Goal: Information Seeking & Learning: Understand process/instructions

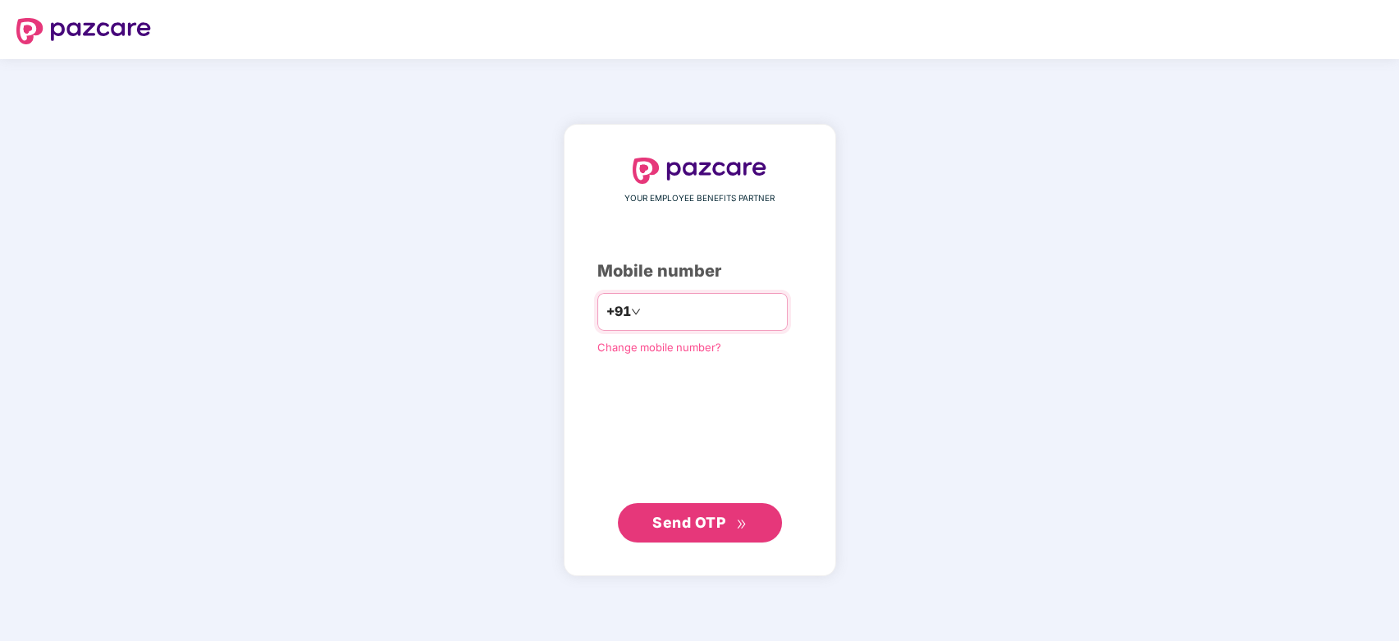
click at [668, 313] on input "number" at bounding box center [711, 312] width 135 height 26
type input "**********"
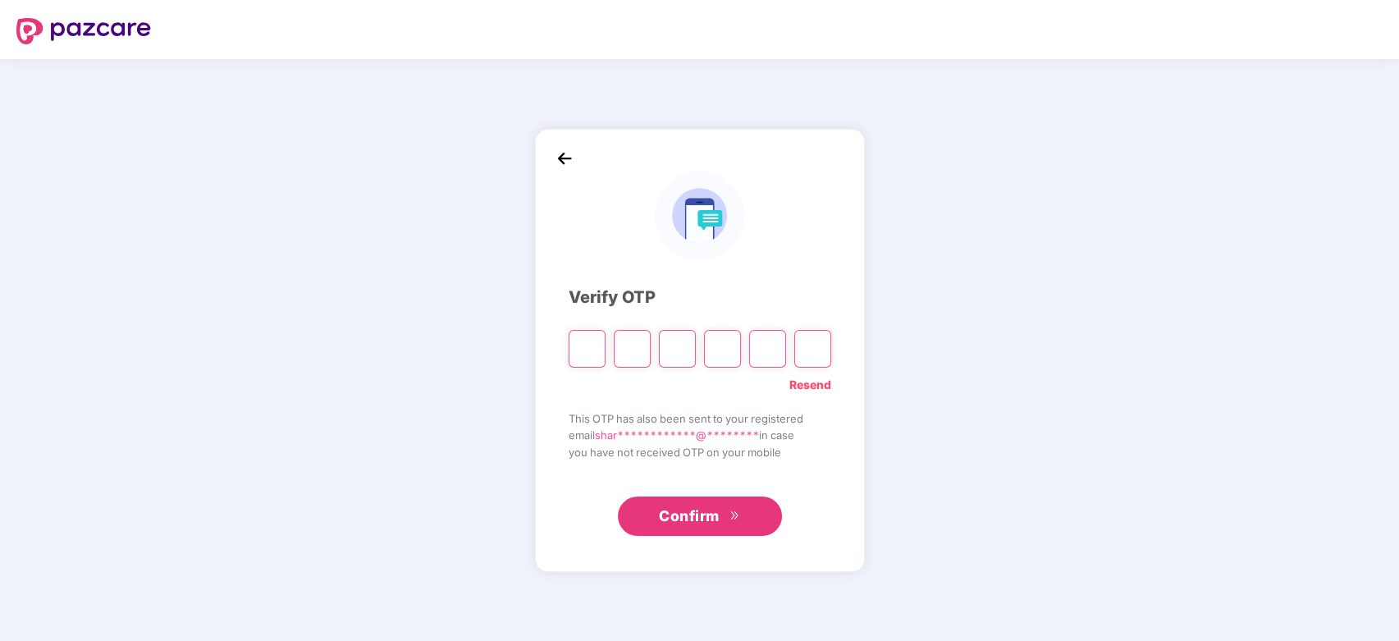
type input "*"
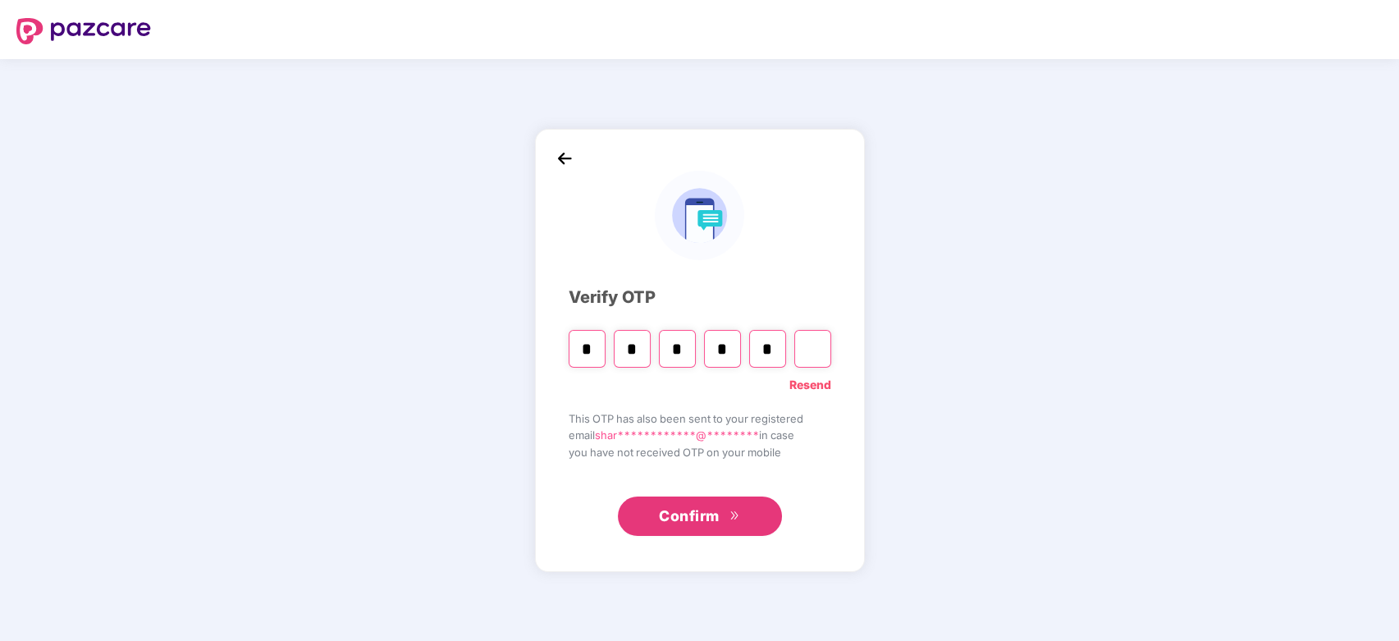
type input "*"
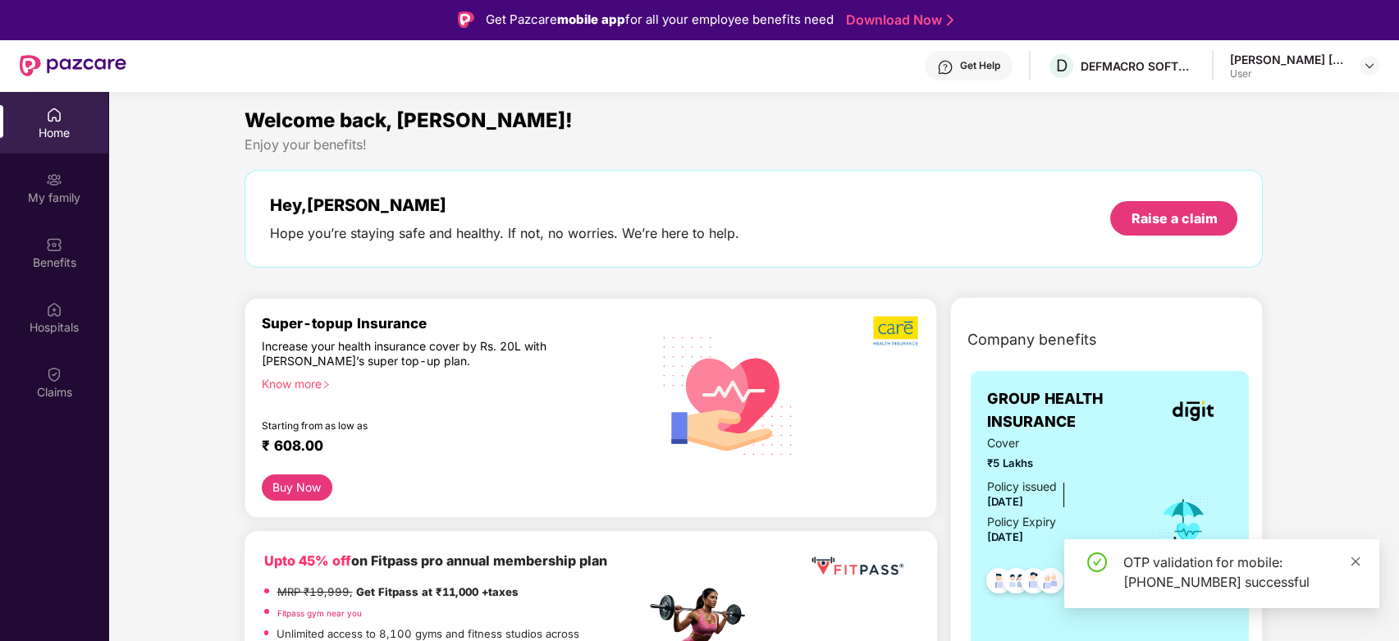
click at [1360, 555] on icon "close" at bounding box center [1354, 560] width 11 height 11
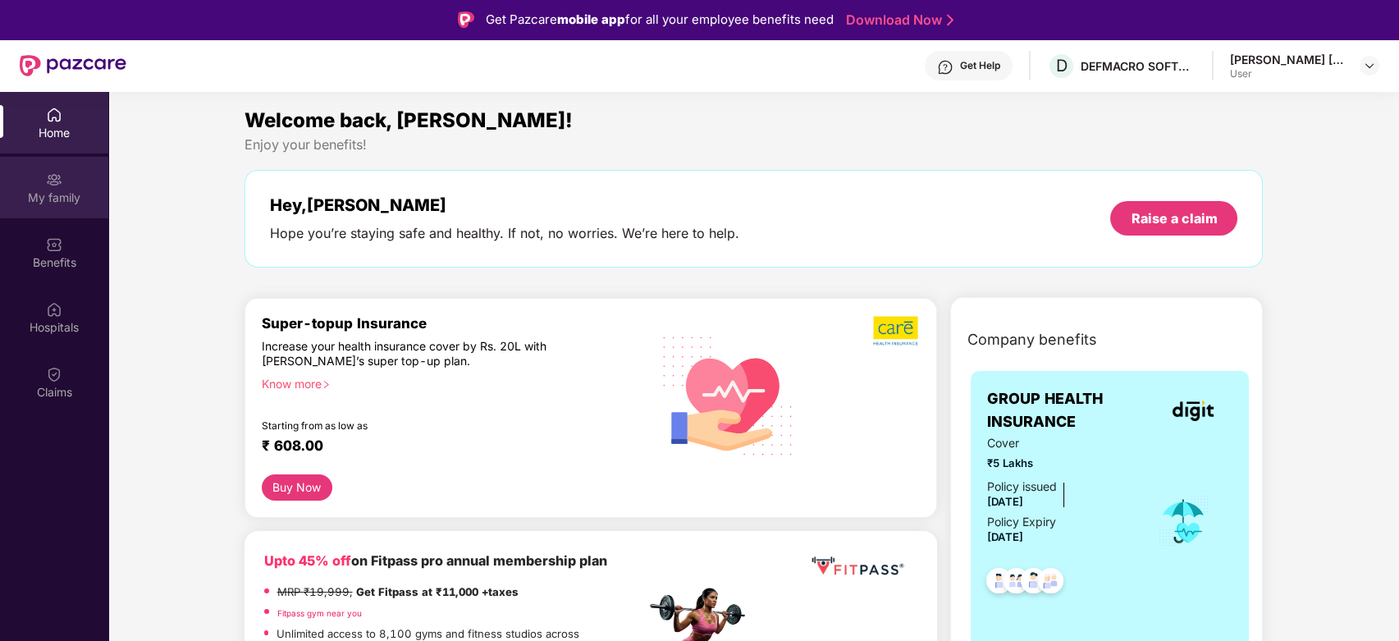
click at [44, 207] on div "My family" at bounding box center [54, 188] width 108 height 62
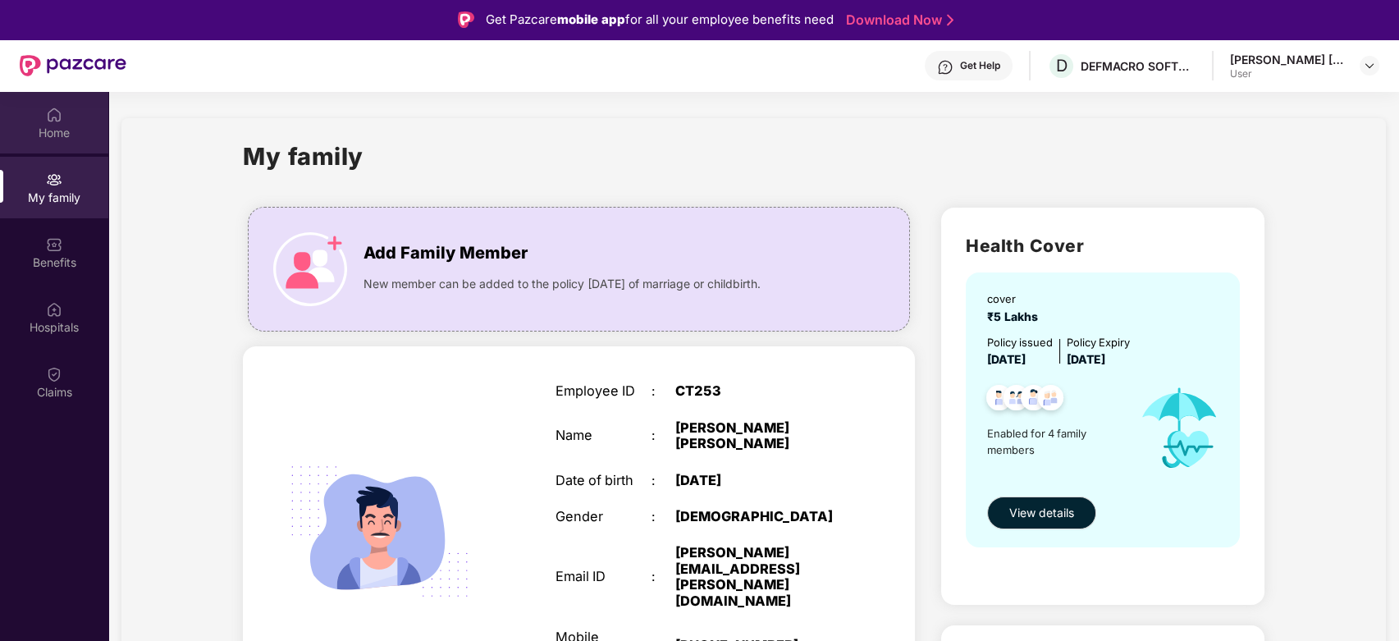
click at [50, 130] on div "Home" at bounding box center [54, 133] width 108 height 16
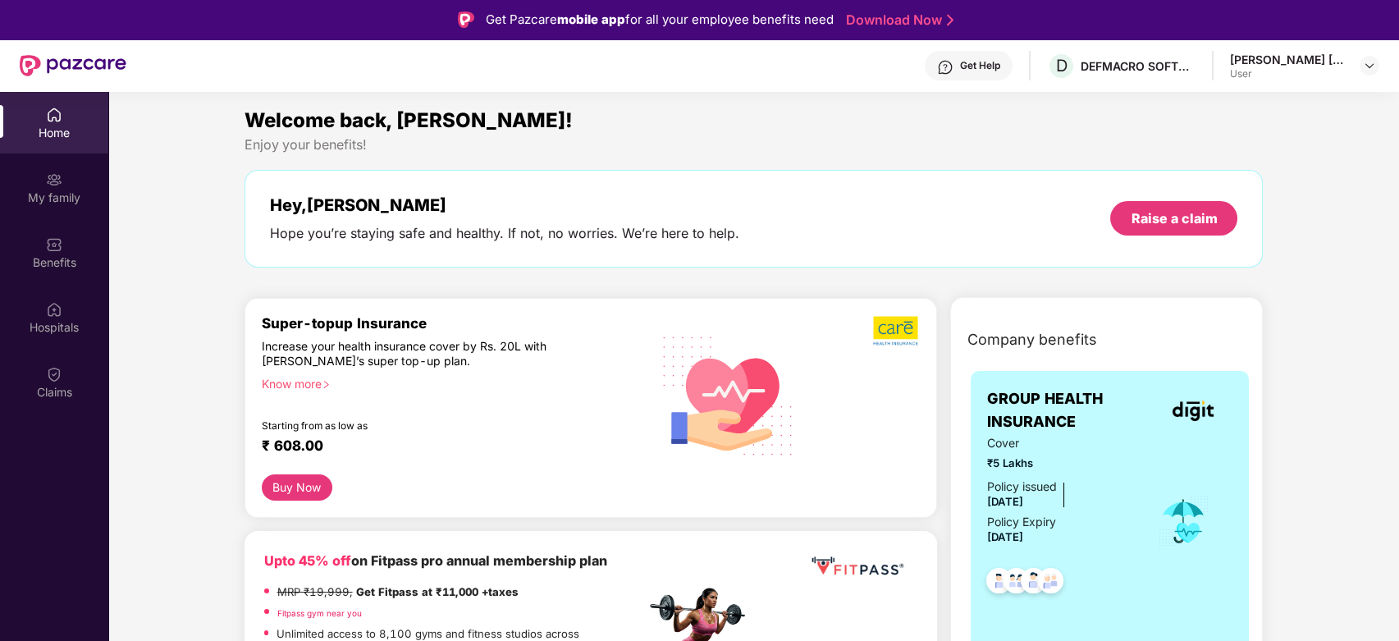
click at [1267, 56] on div "[PERSON_NAME] [PERSON_NAME]" at bounding box center [1287, 60] width 115 height 16
click at [24, 123] on div "Home" at bounding box center [54, 123] width 108 height 62
click at [1367, 64] on img at bounding box center [1368, 65] width 13 height 13
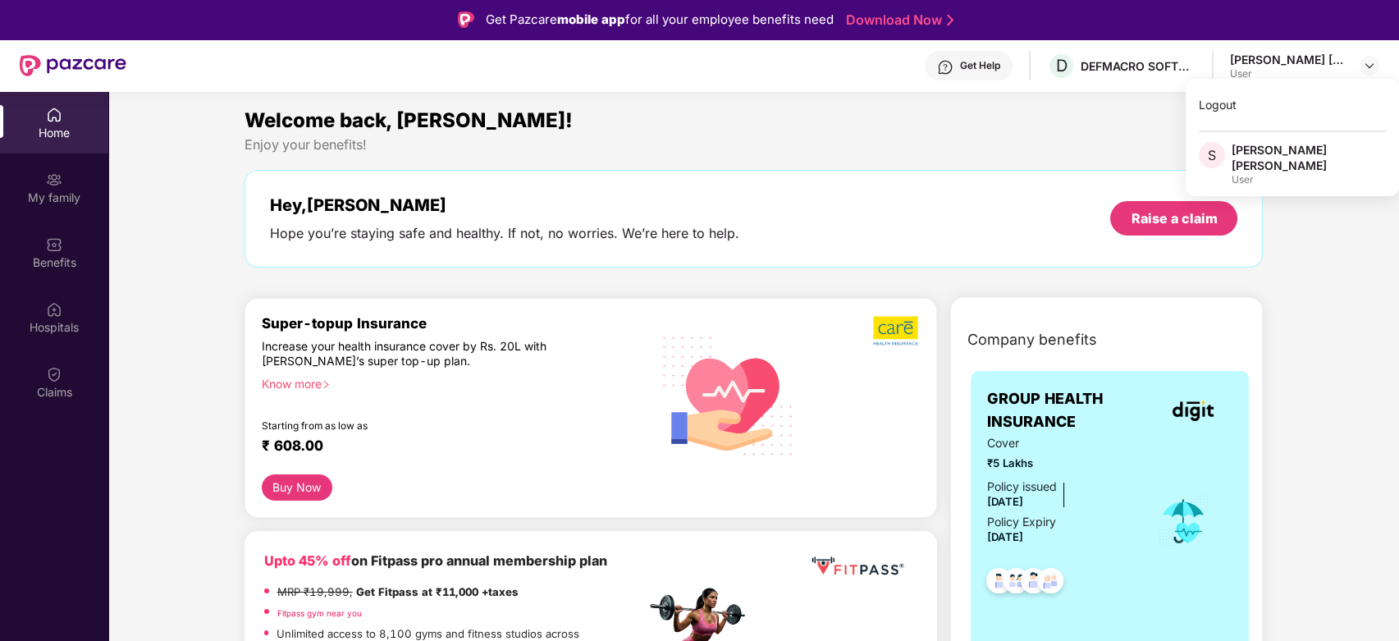
click at [1064, 162] on div "Welcome back, [PERSON_NAME]! Enjoy your benefits! Hey, [PERSON_NAME] Hope you’r…" at bounding box center [754, 194] width 1032 height 179
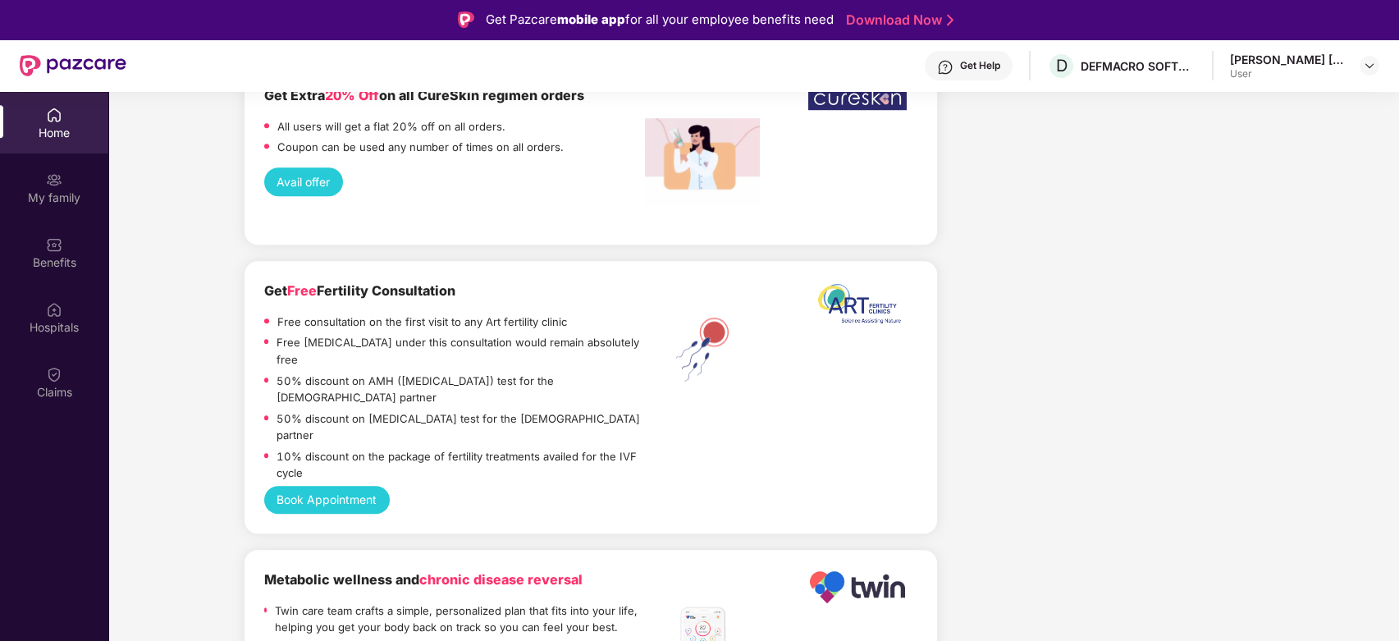
scroll to position [3252, 0]
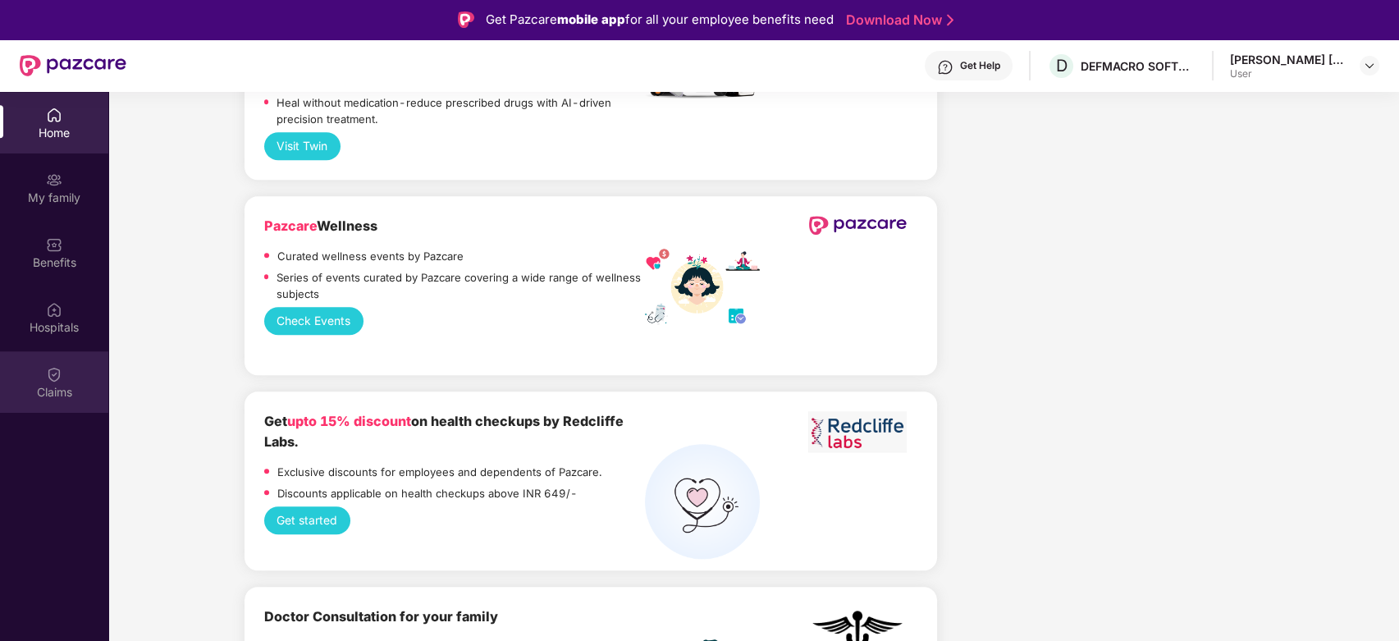
click at [40, 384] on div "Claims" at bounding box center [54, 392] width 108 height 16
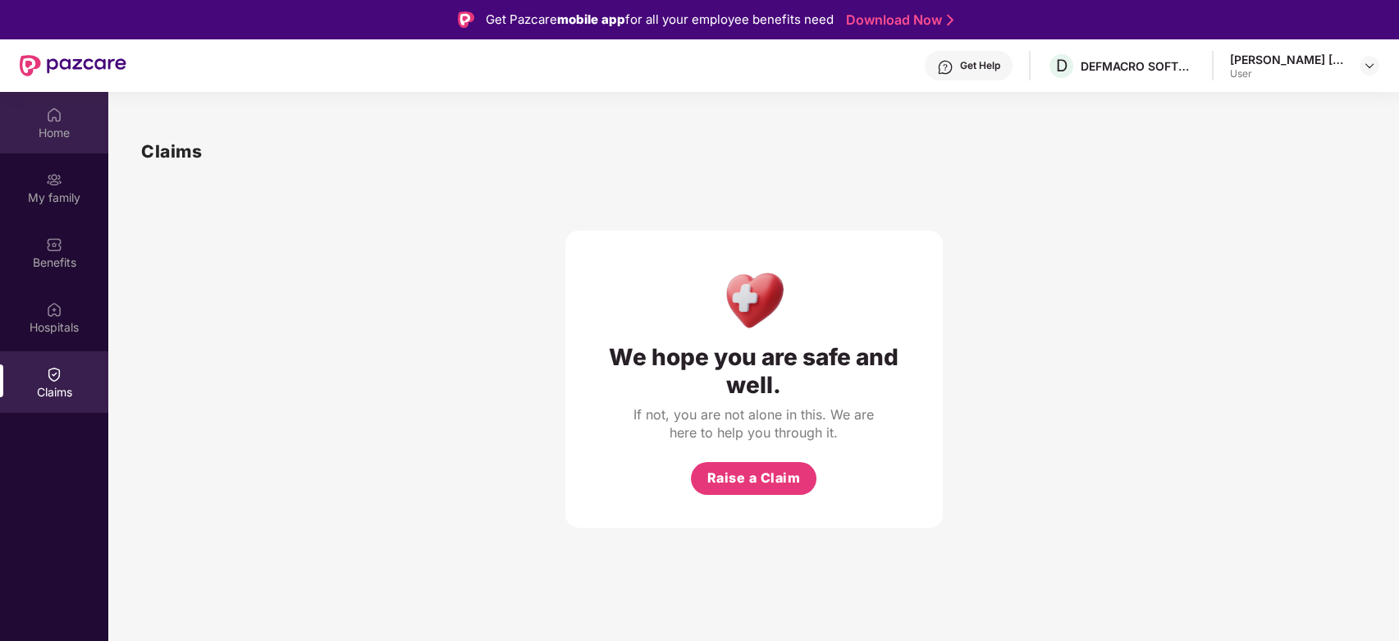
click at [39, 127] on div "Home" at bounding box center [54, 133] width 108 height 16
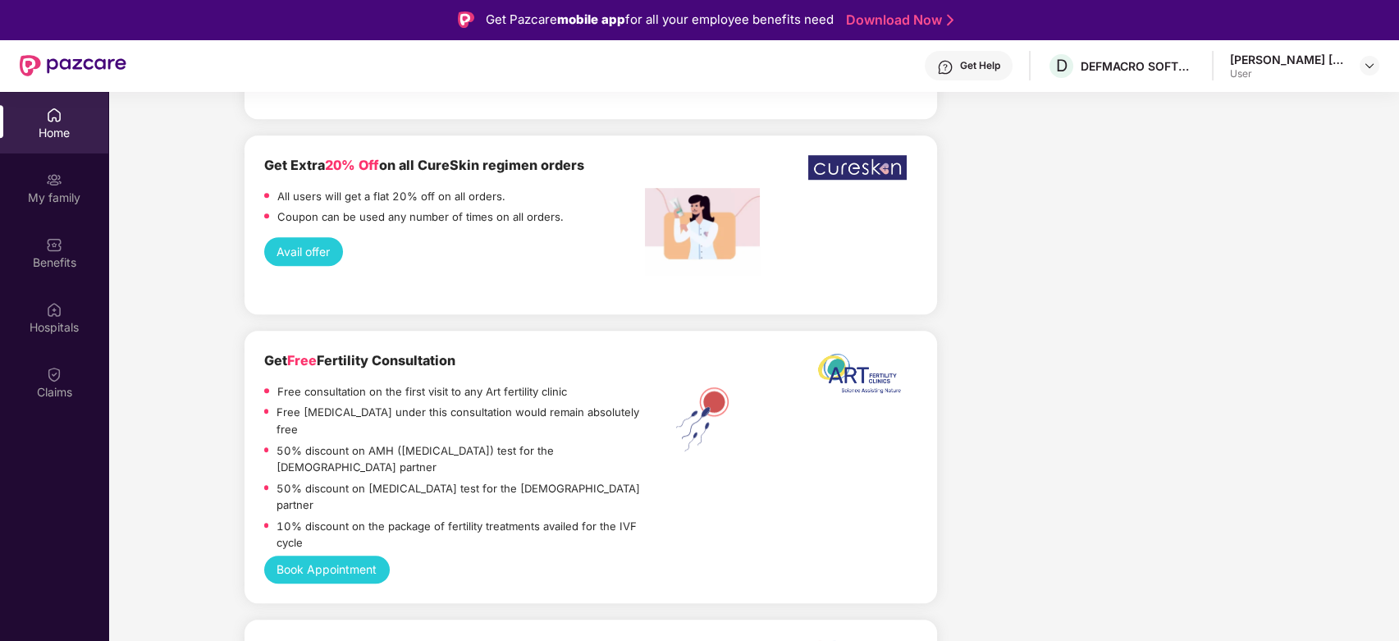
scroll to position [3252, 0]
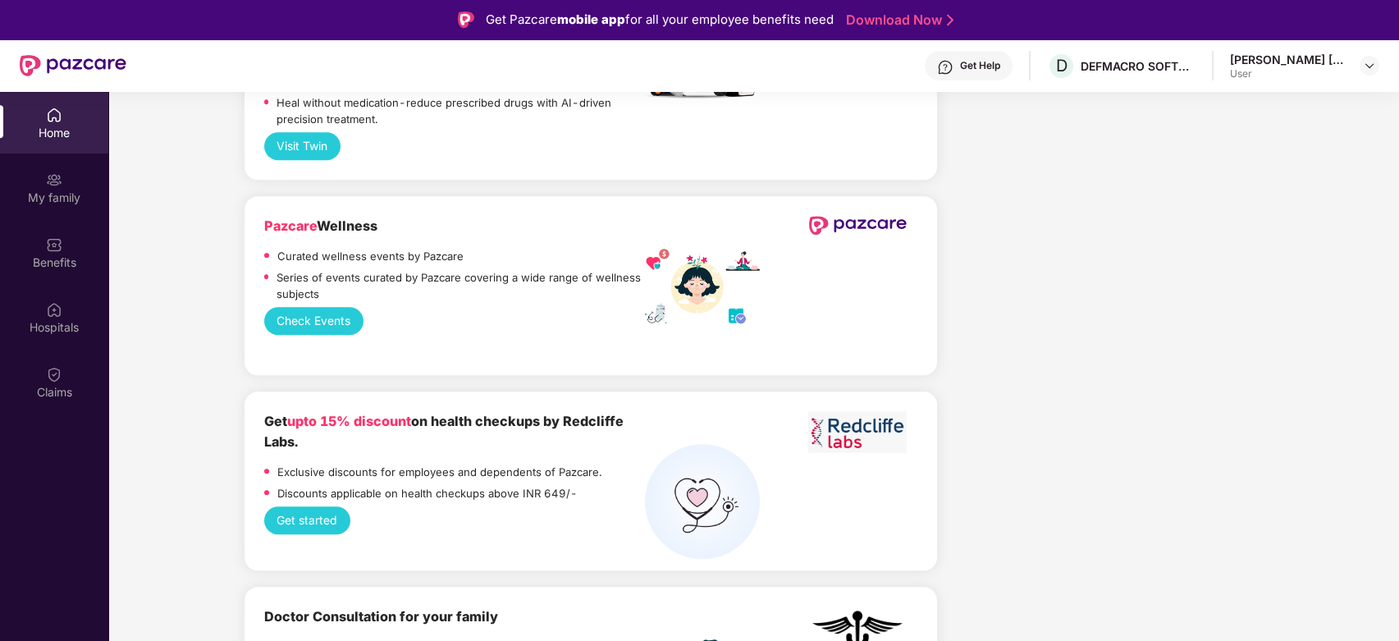
click at [1284, 71] on div "User" at bounding box center [1287, 73] width 115 height 13
click at [1363, 65] on img at bounding box center [1368, 65] width 13 height 13
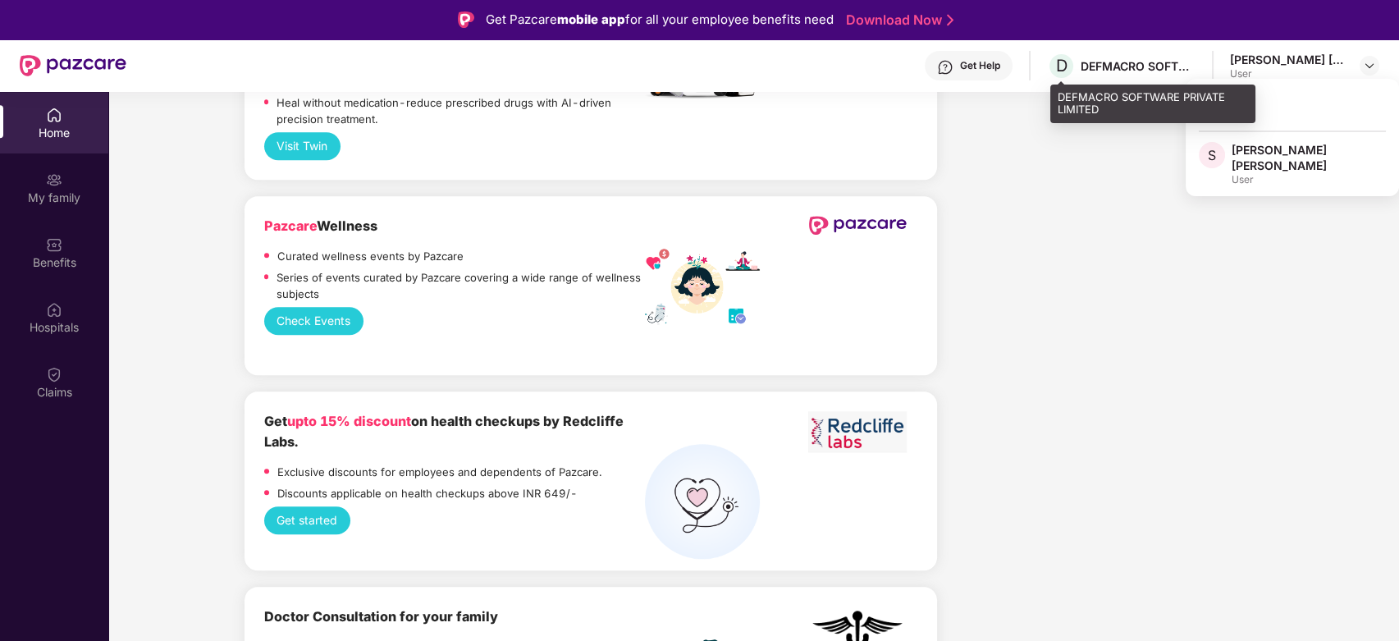
click at [1176, 64] on div "DEFMACRO SOFTWARE PRIVATE LIMITED" at bounding box center [1137, 66] width 115 height 16
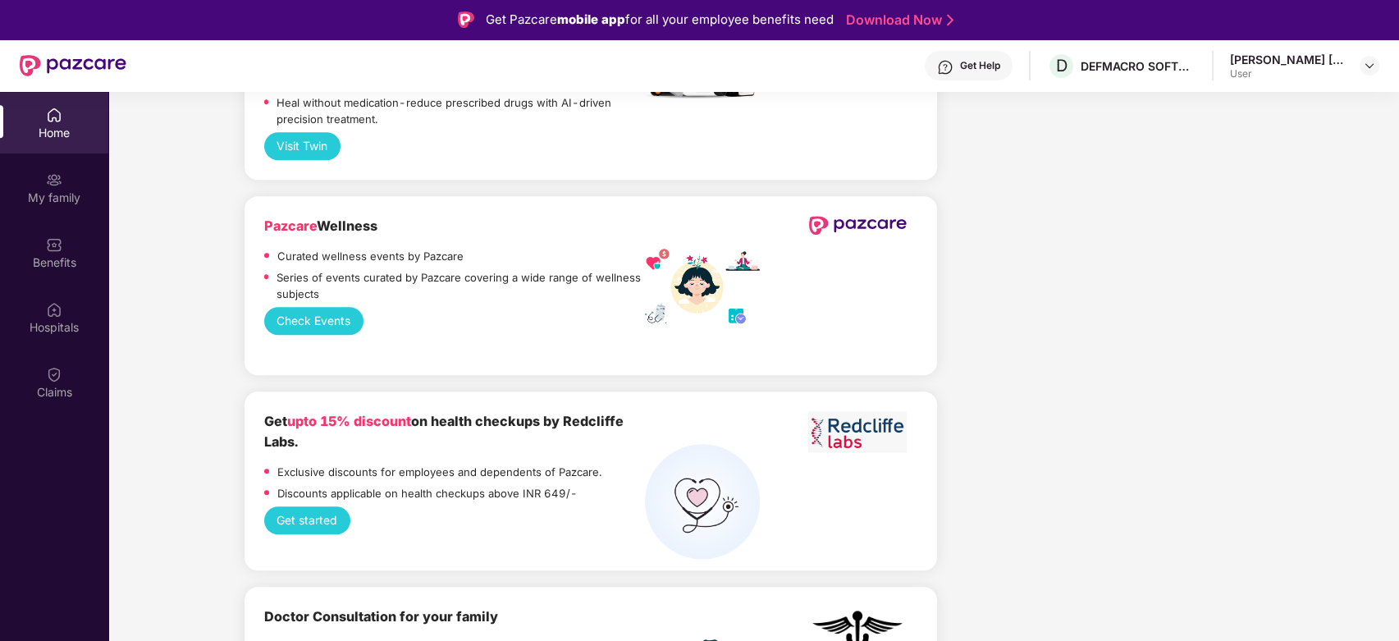
click at [991, 78] on div "Get Help" at bounding box center [968, 66] width 88 height 30
click at [52, 379] on img at bounding box center [54, 374] width 16 height 16
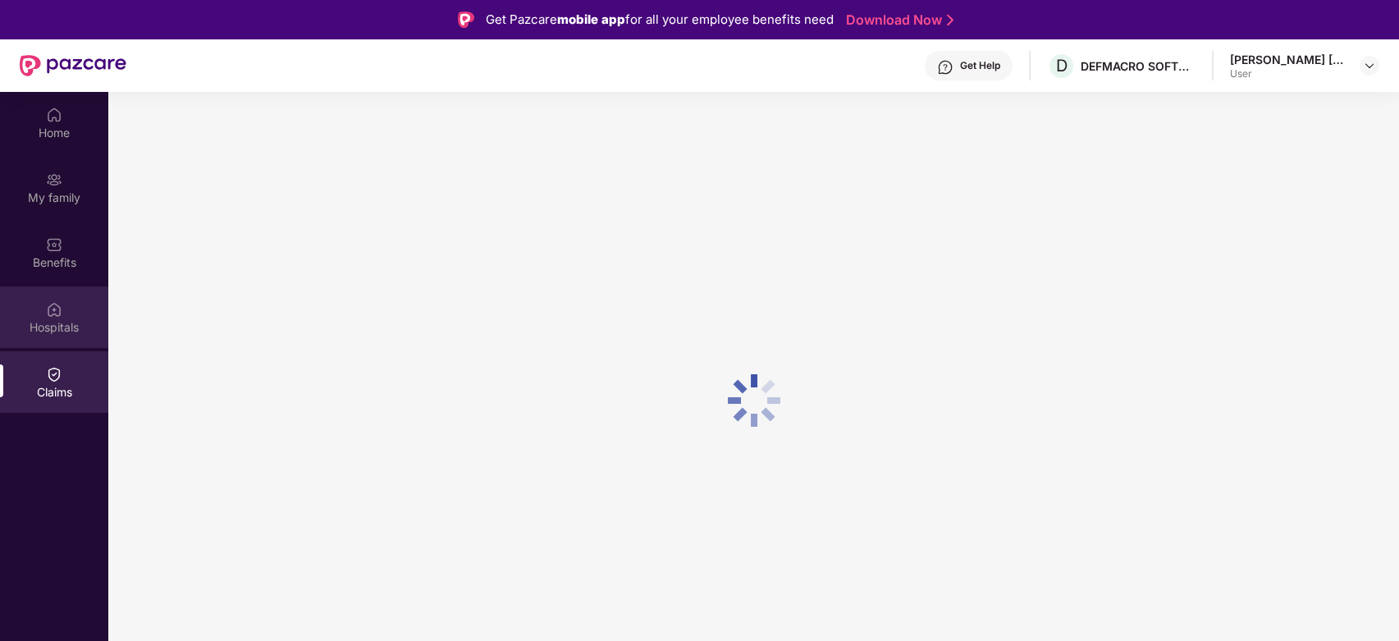
click at [52, 331] on div "Hospitals" at bounding box center [54, 327] width 108 height 16
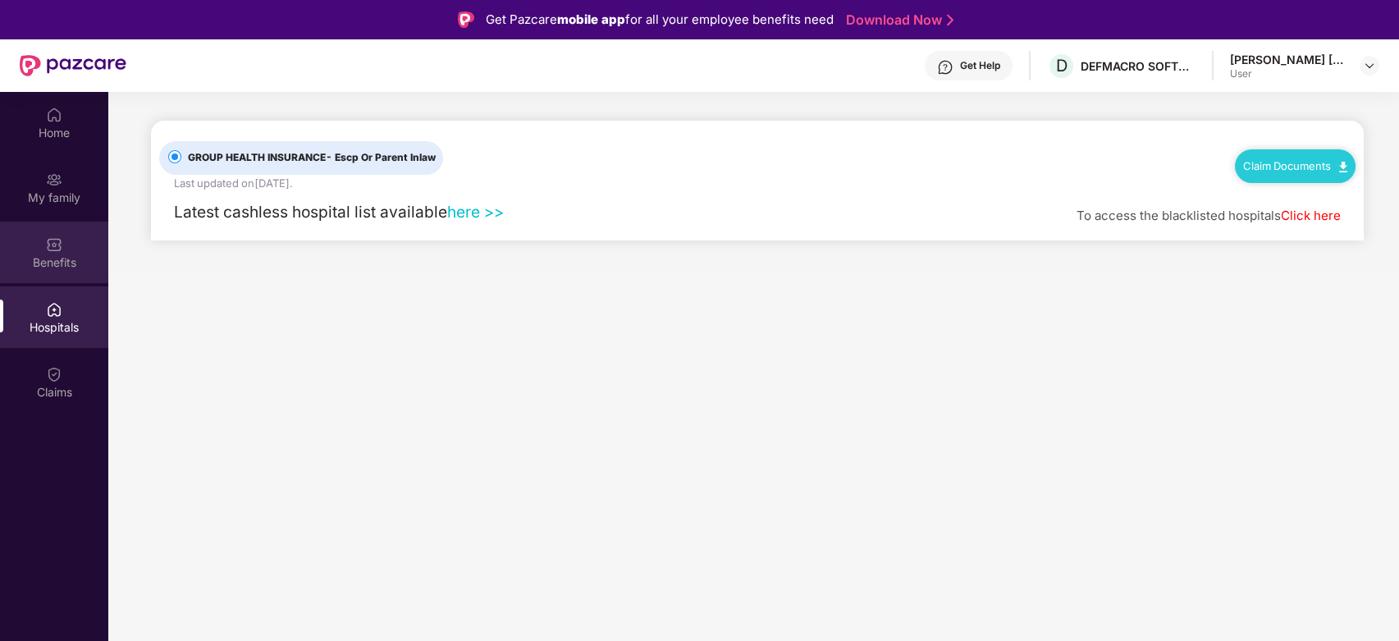
click at [39, 247] on div "Benefits" at bounding box center [54, 252] width 108 height 62
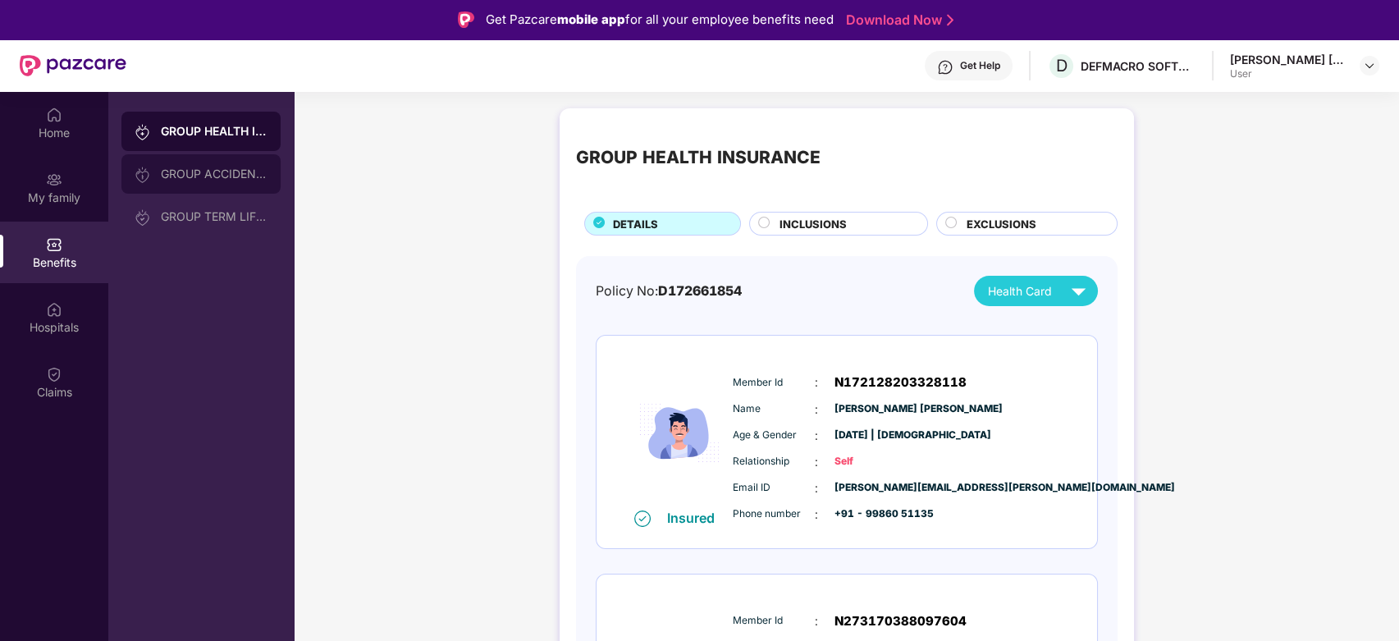
click at [217, 188] on div "GROUP ACCIDENTAL INSURANCE" at bounding box center [200, 173] width 159 height 39
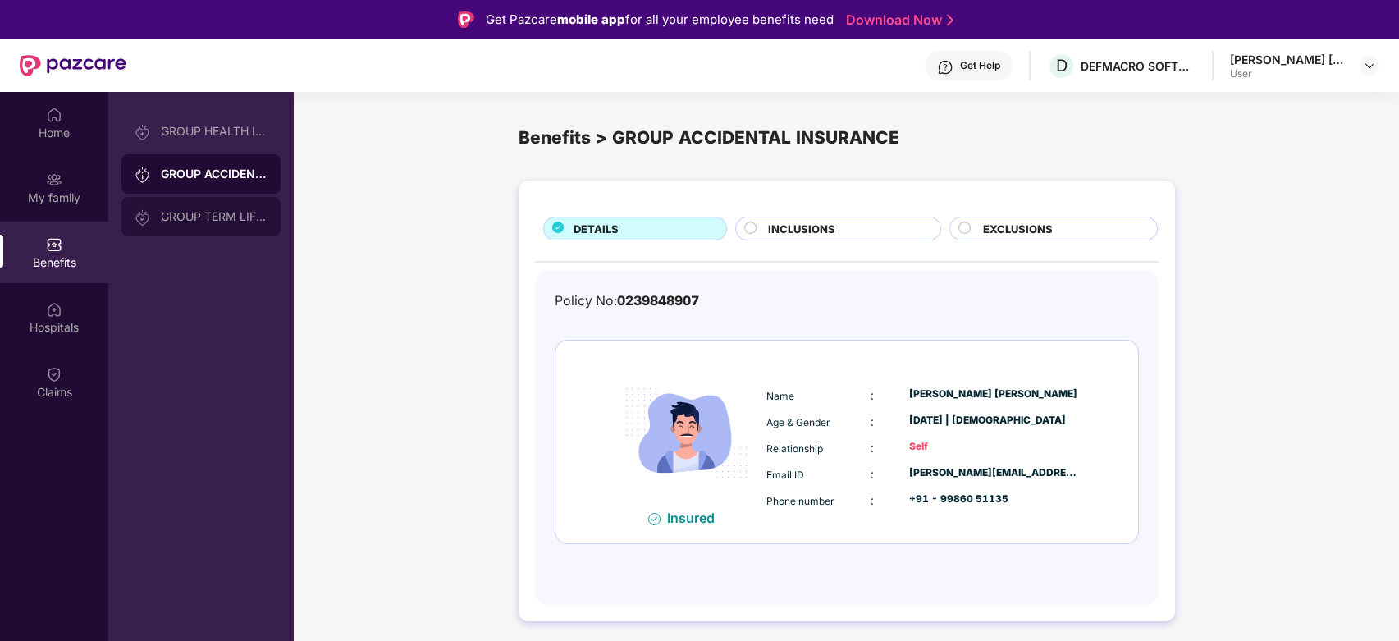
click at [223, 221] on div "GROUP TERM LIFE INSURANCE" at bounding box center [214, 216] width 107 height 13
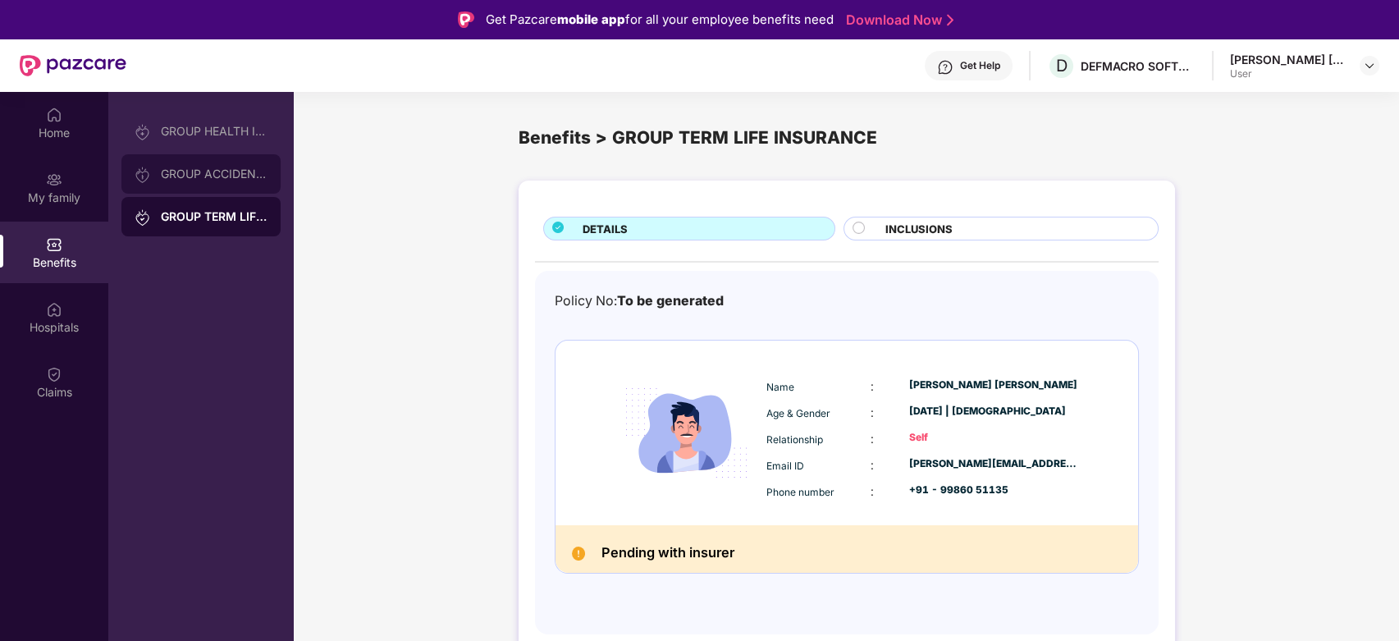
click at [210, 166] on div "GROUP ACCIDENTAL INSURANCE" at bounding box center [200, 173] width 159 height 39
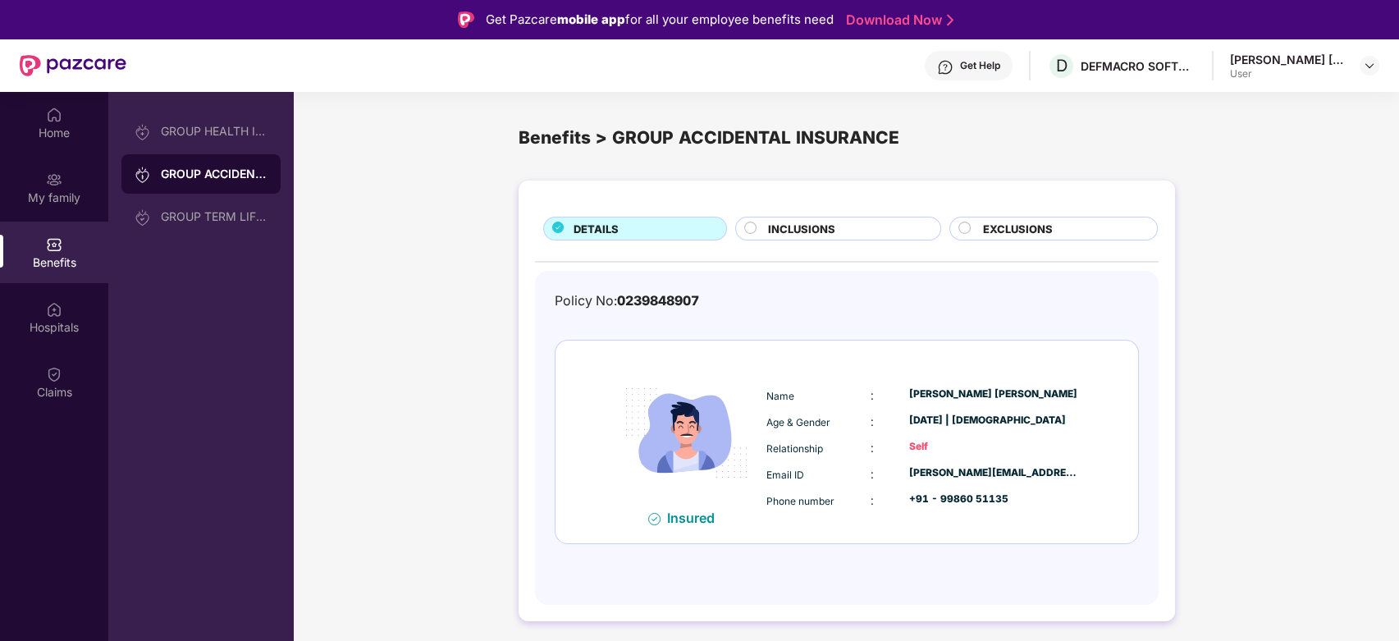
click at [833, 228] on span "INCLUSIONS" at bounding box center [801, 229] width 67 height 16
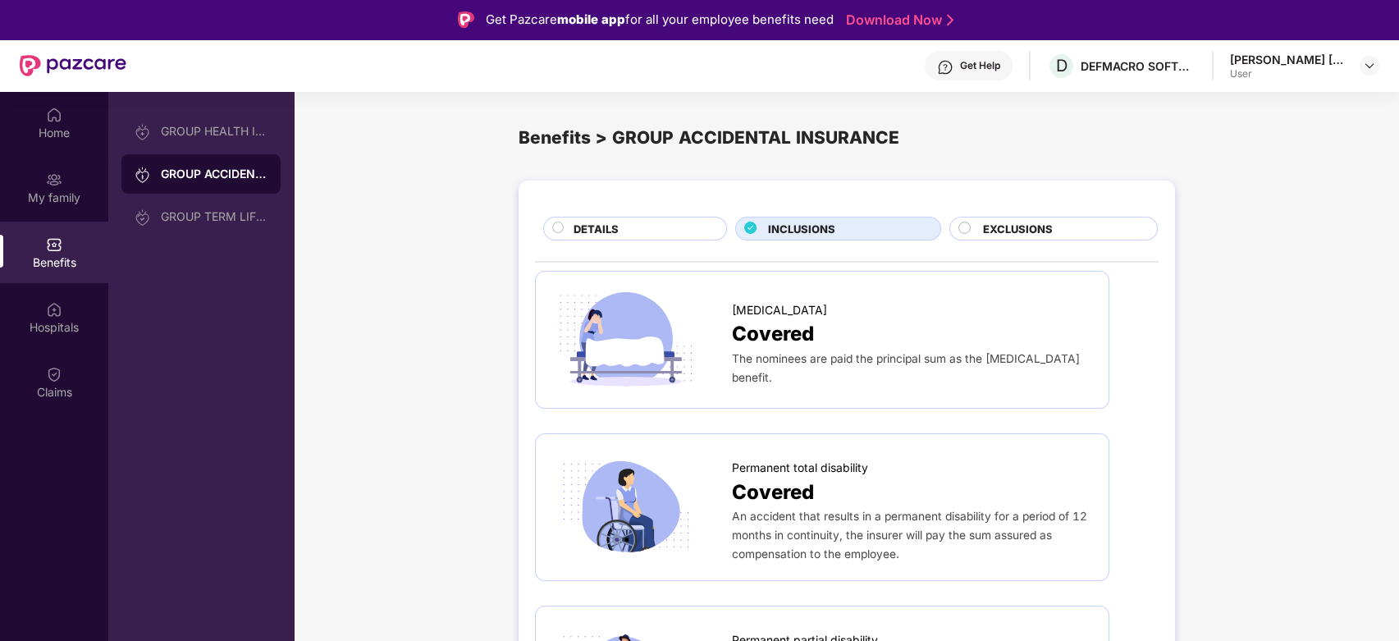
click at [1043, 229] on span "EXCLUSIONS" at bounding box center [1018, 229] width 70 height 16
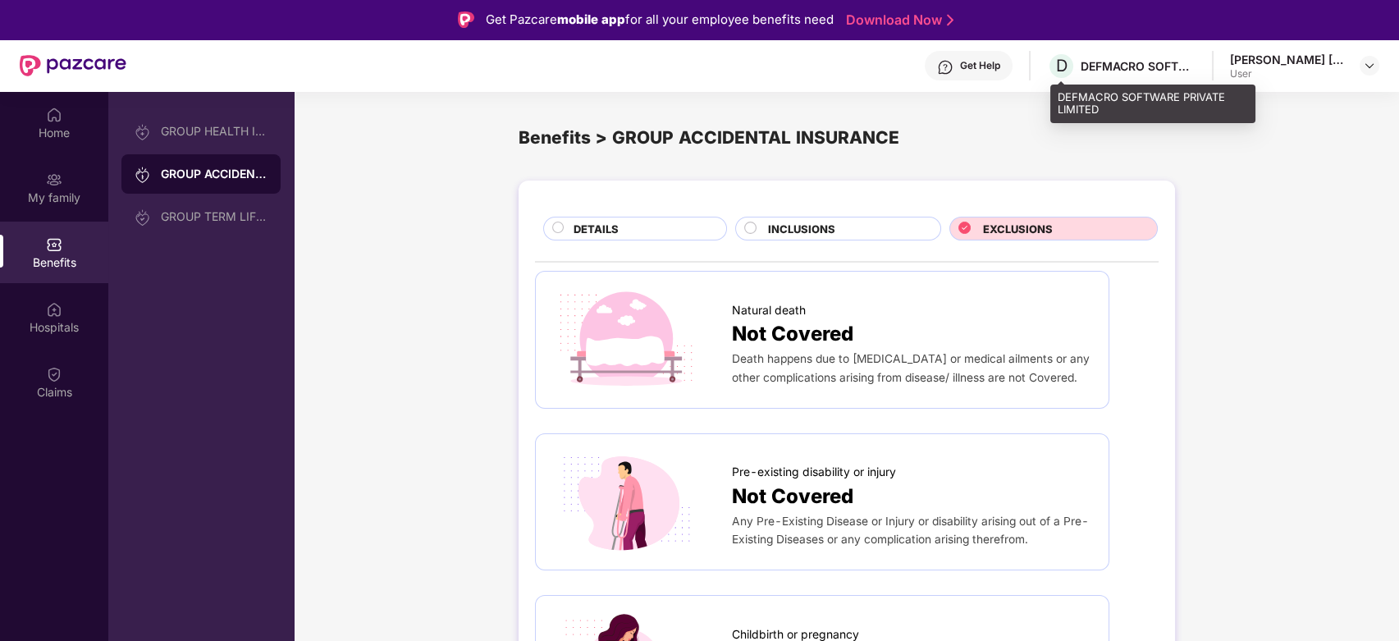
drag, startPoint x: 1153, startPoint y: 71, endPoint x: 1316, endPoint y: 65, distance: 162.5
click at [1154, 70] on div "DEFMACRO SOFTWARE PRIVATE LIMITED" at bounding box center [1137, 66] width 115 height 16
click at [1350, 64] on div "[PERSON_NAME] [PERSON_NAME] User" at bounding box center [1304, 66] width 149 height 29
click at [638, 226] on div "DETAILS" at bounding box center [641, 230] width 152 height 19
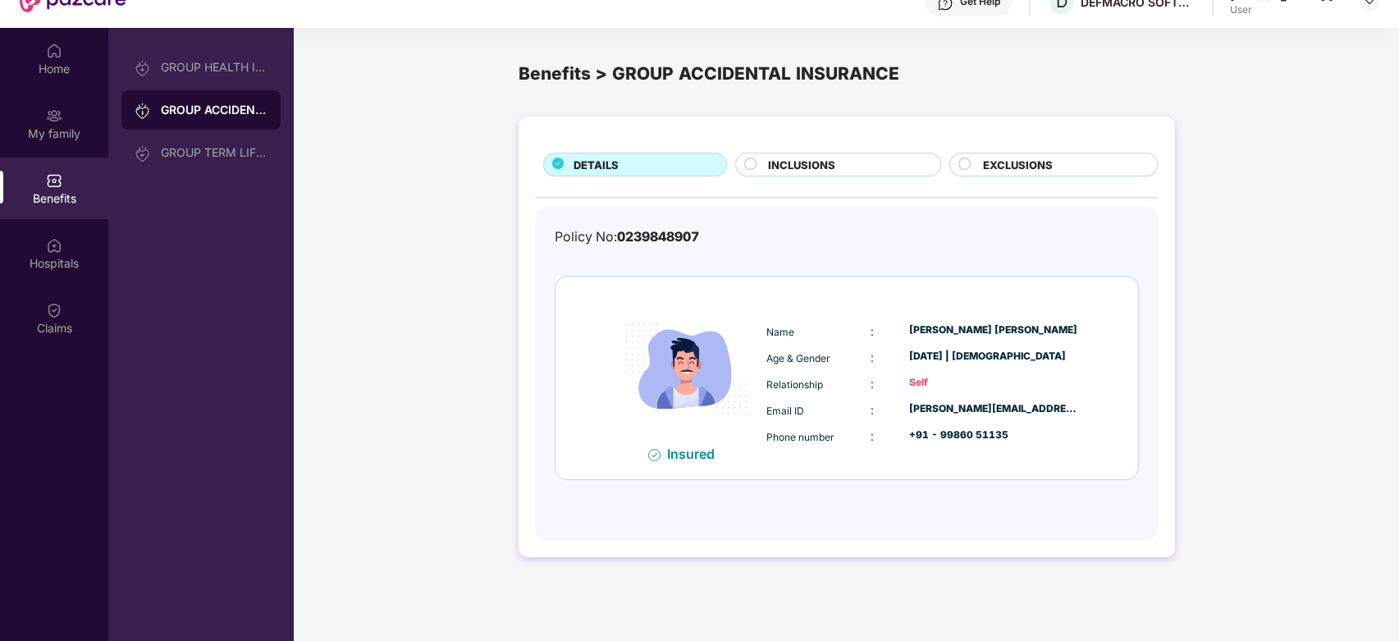
scroll to position [92, 0]
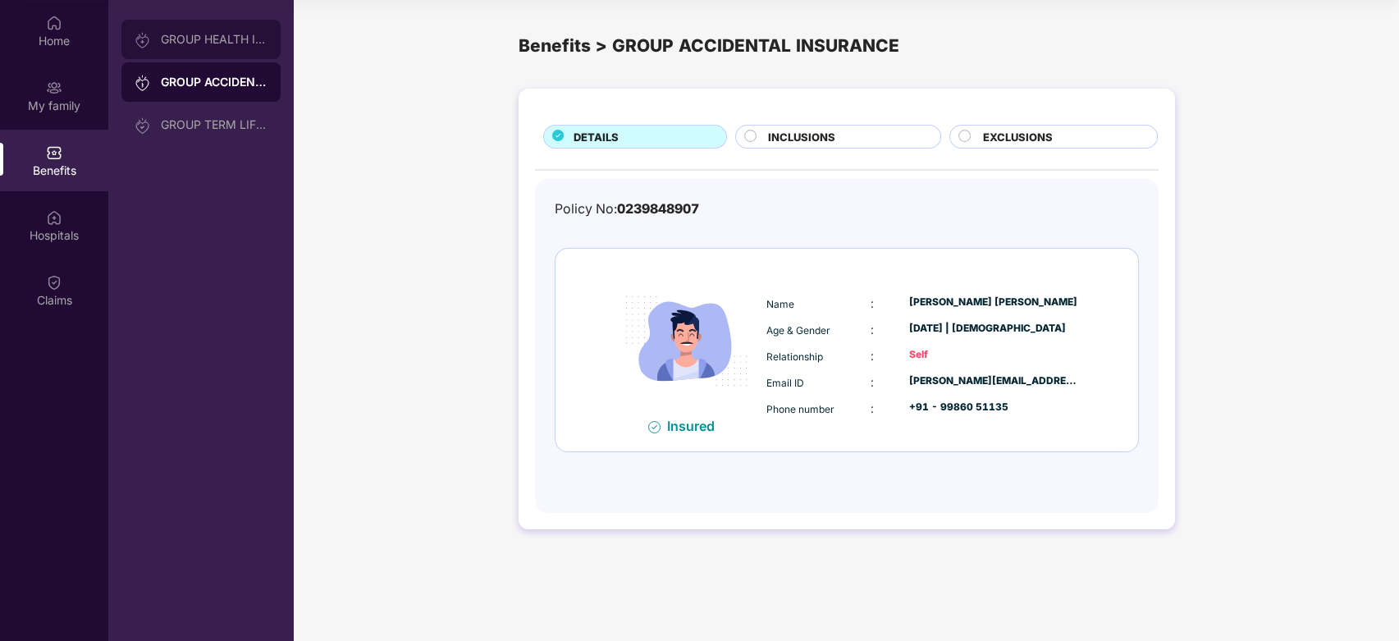
click at [201, 25] on div "GROUP HEALTH INSURANCE" at bounding box center [200, 39] width 159 height 39
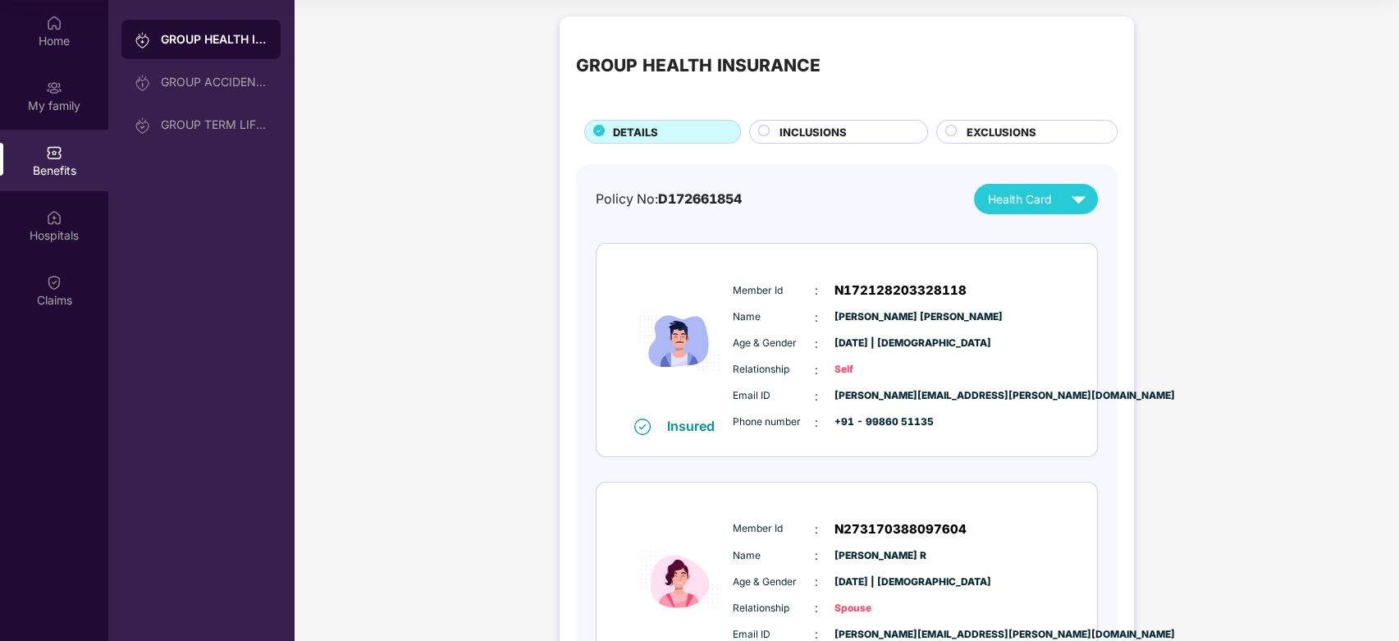
scroll to position [607, 0]
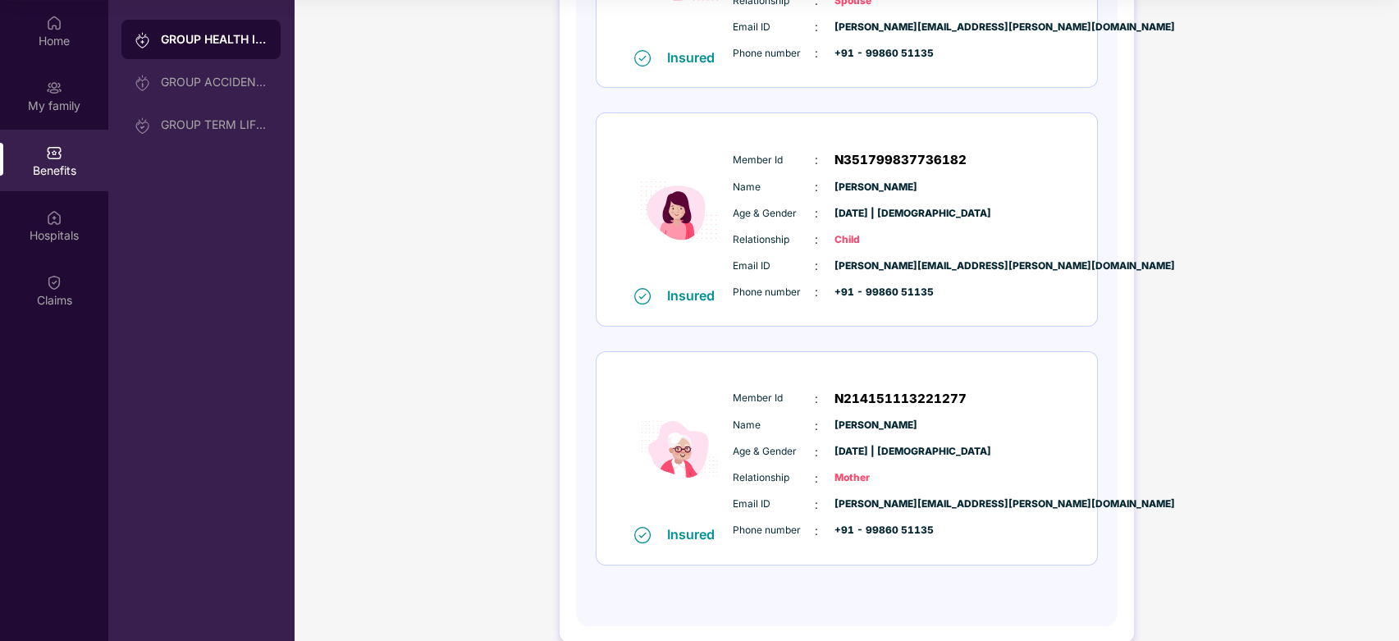
click at [688, 449] on img at bounding box center [679, 449] width 98 height 152
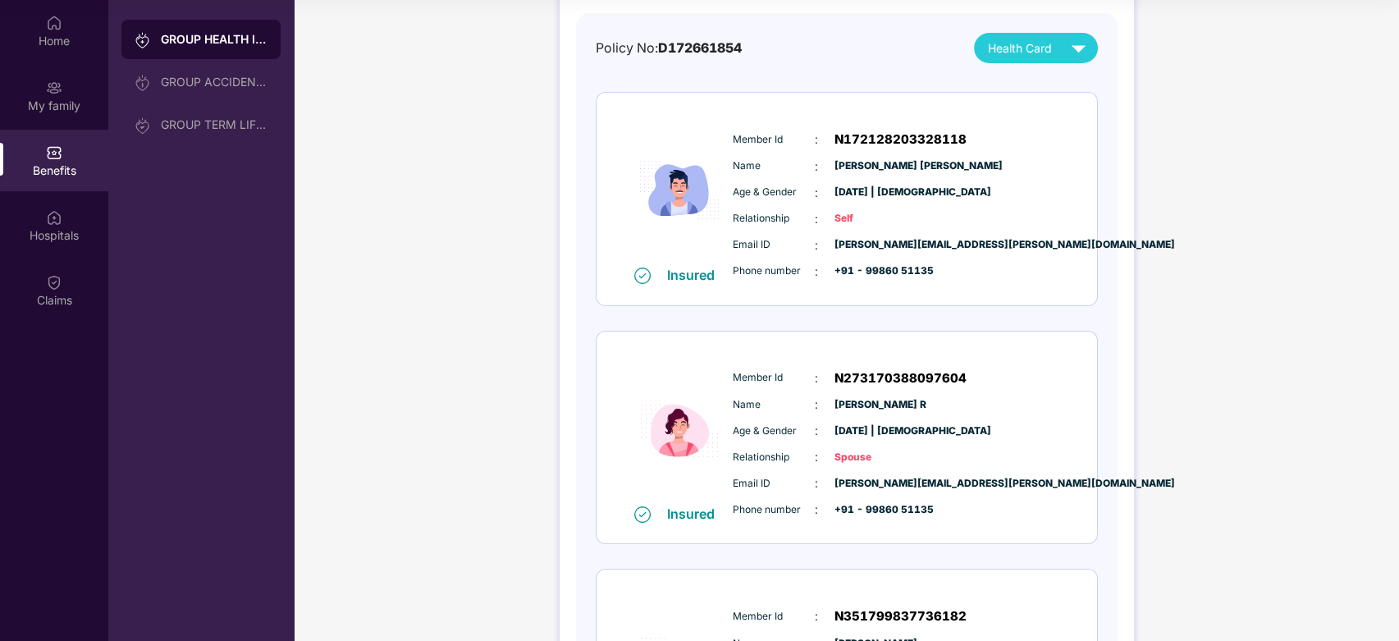
scroll to position [0, 0]
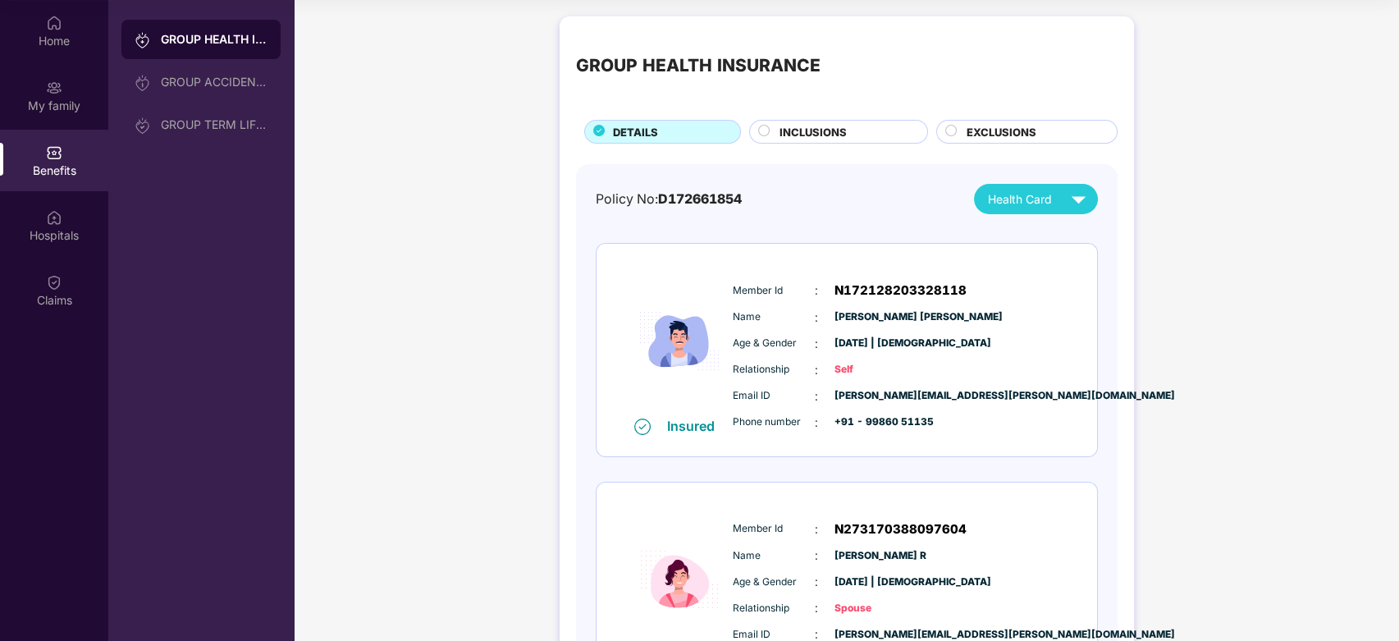
click at [1043, 206] on span "Health Card" at bounding box center [1020, 199] width 64 height 18
click at [176, 84] on div "GROUP ACCIDENTAL INSURANCE" at bounding box center [214, 81] width 107 height 13
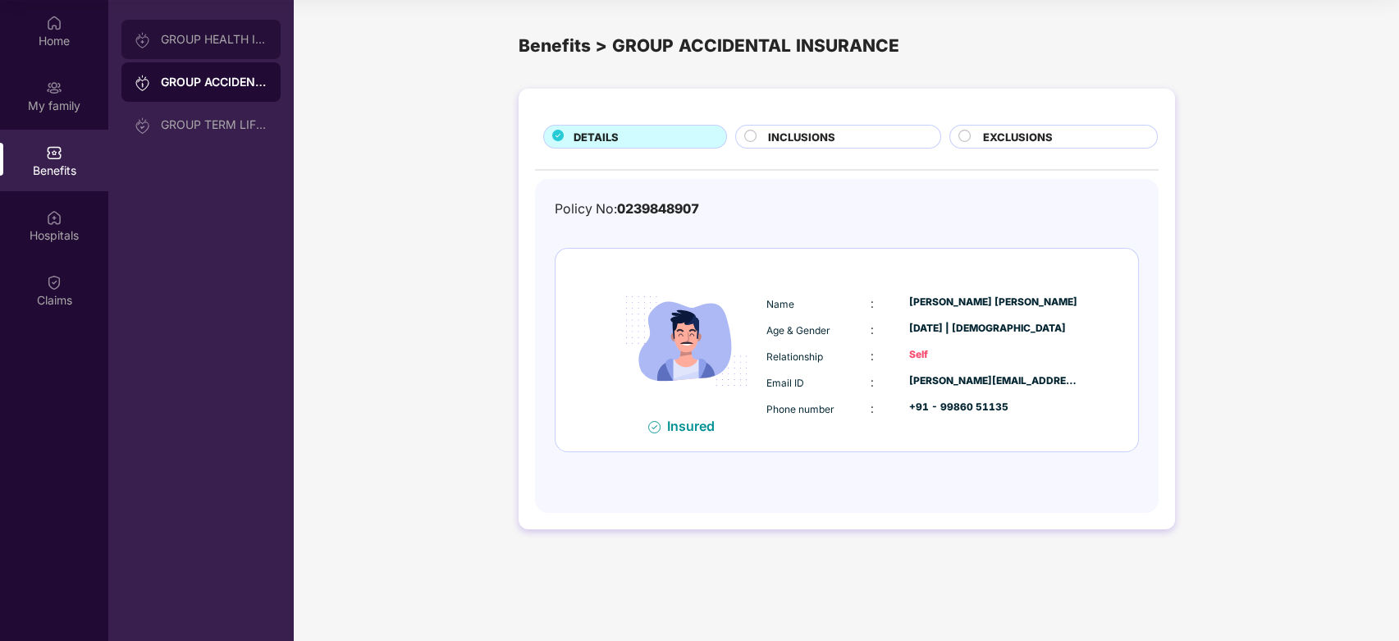
click at [185, 39] on div "GROUP HEALTH INSURANCE" at bounding box center [214, 39] width 107 height 13
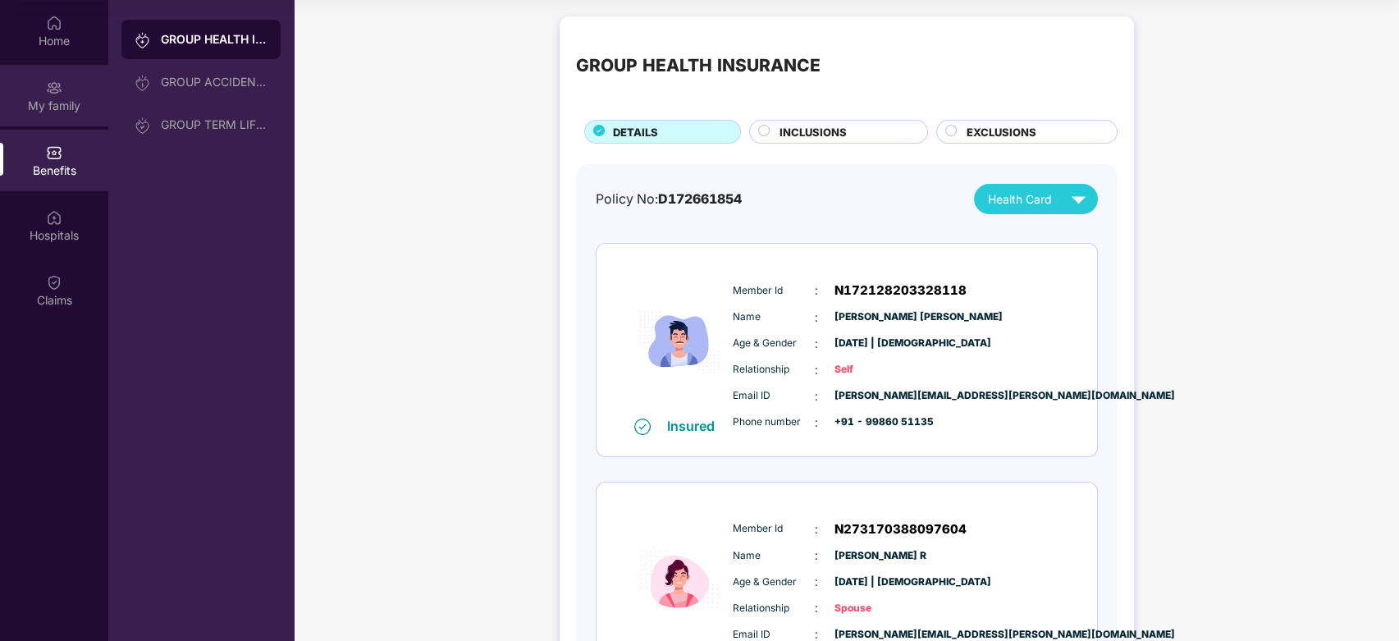
click at [87, 94] on div "My family" at bounding box center [54, 96] width 108 height 62
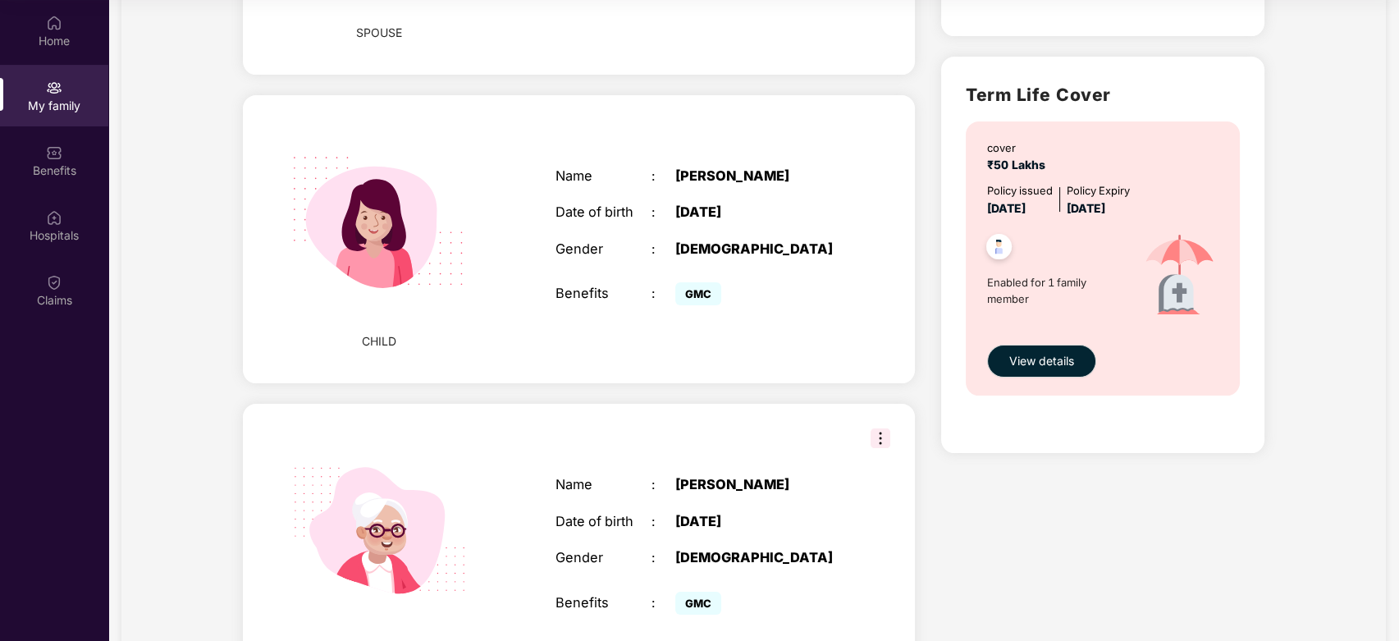
scroll to position [945, 0]
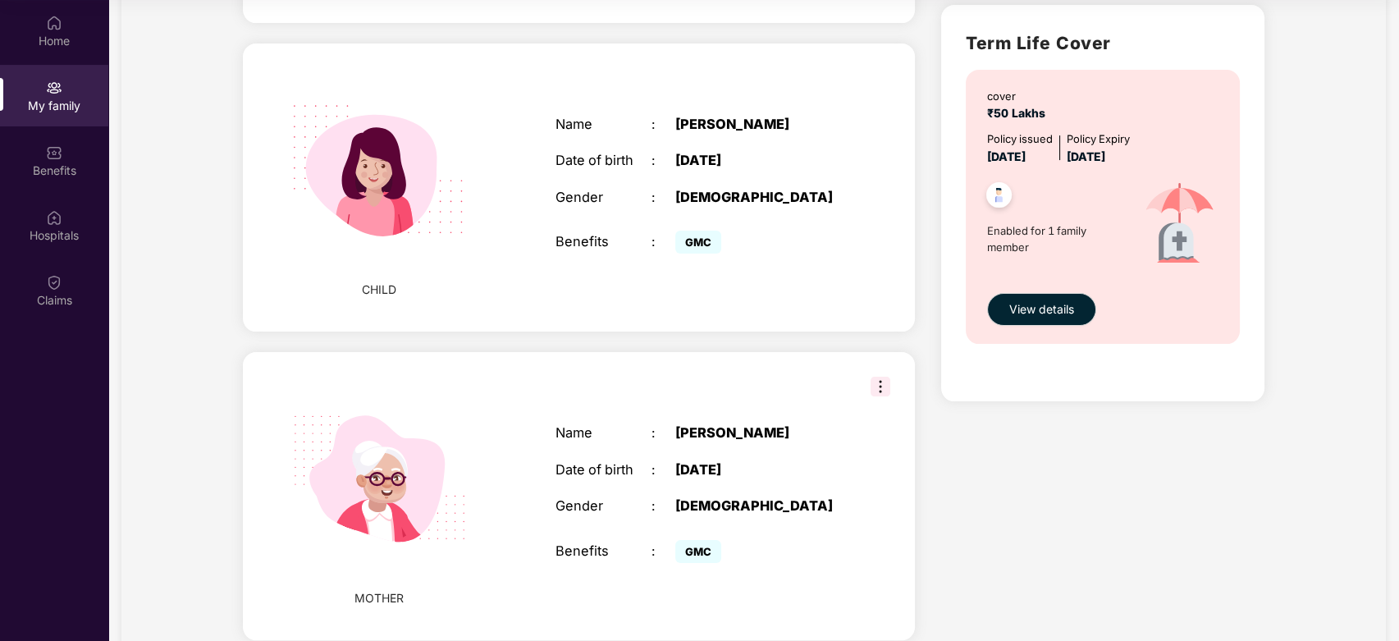
click at [874, 376] on img at bounding box center [880, 386] width 20 height 20
click at [796, 535] on div "GMC" at bounding box center [758, 551] width 167 height 32
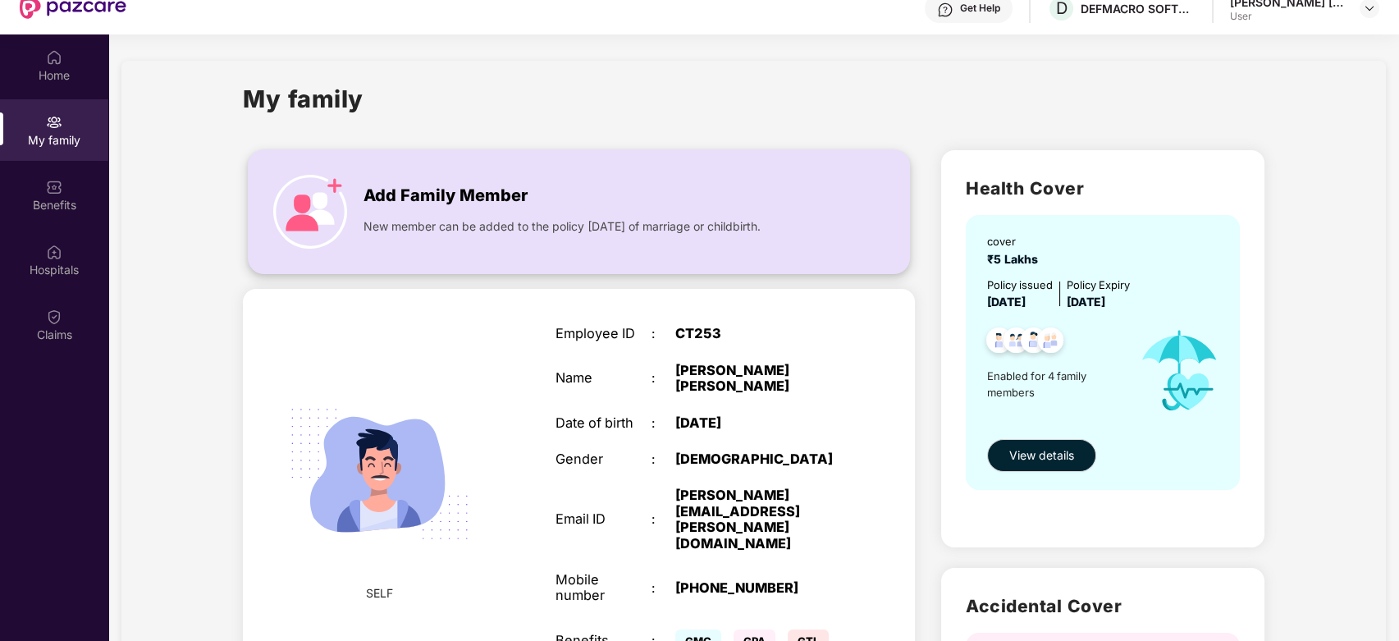
scroll to position [0, 0]
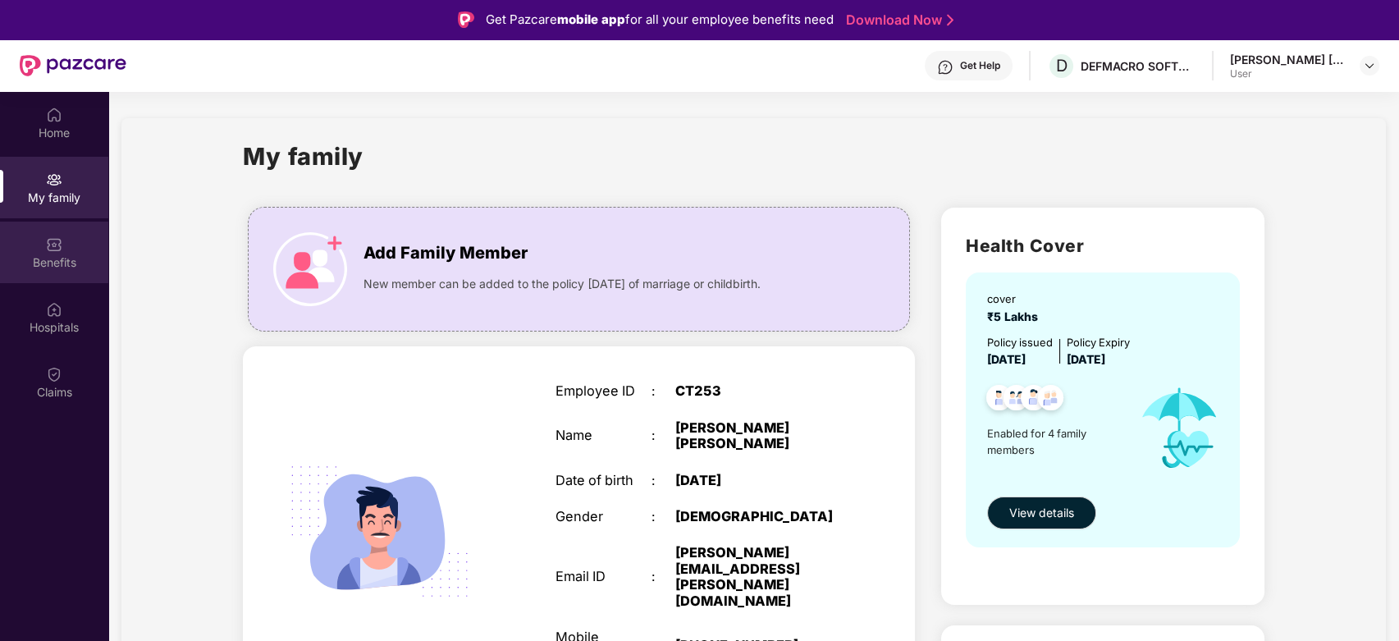
click at [25, 240] on div "Benefits" at bounding box center [54, 252] width 108 height 62
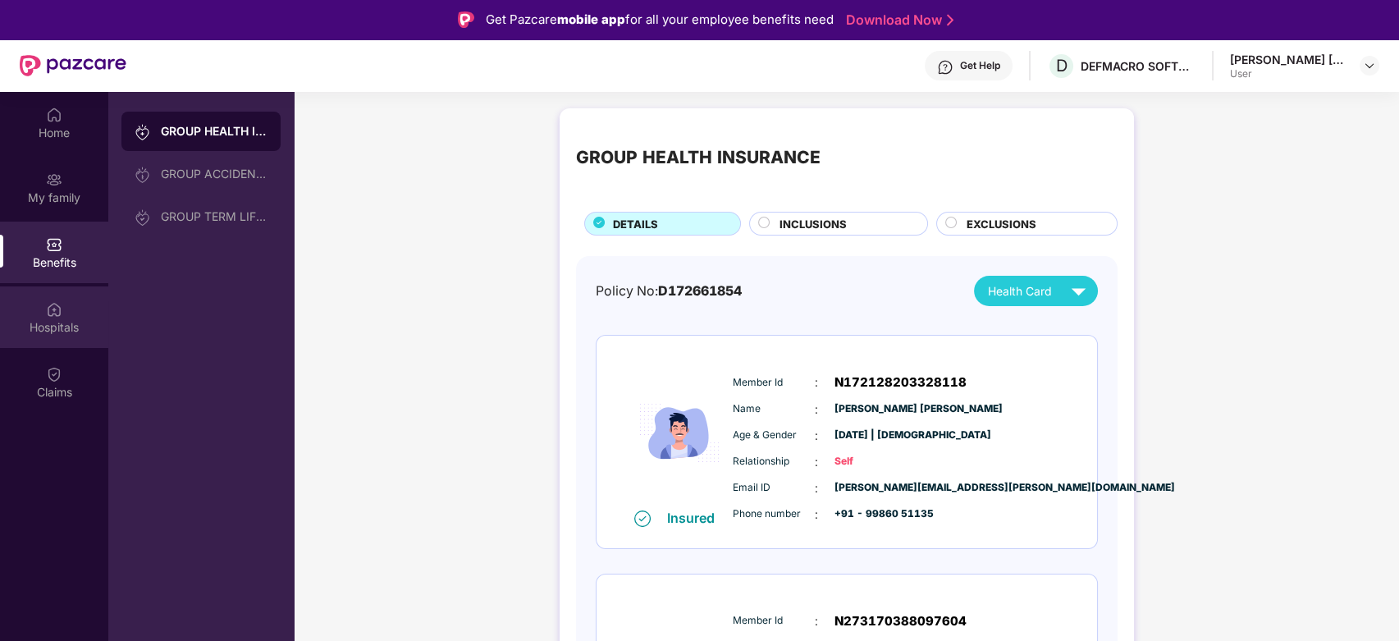
click at [47, 319] on div "Hospitals" at bounding box center [54, 327] width 108 height 16
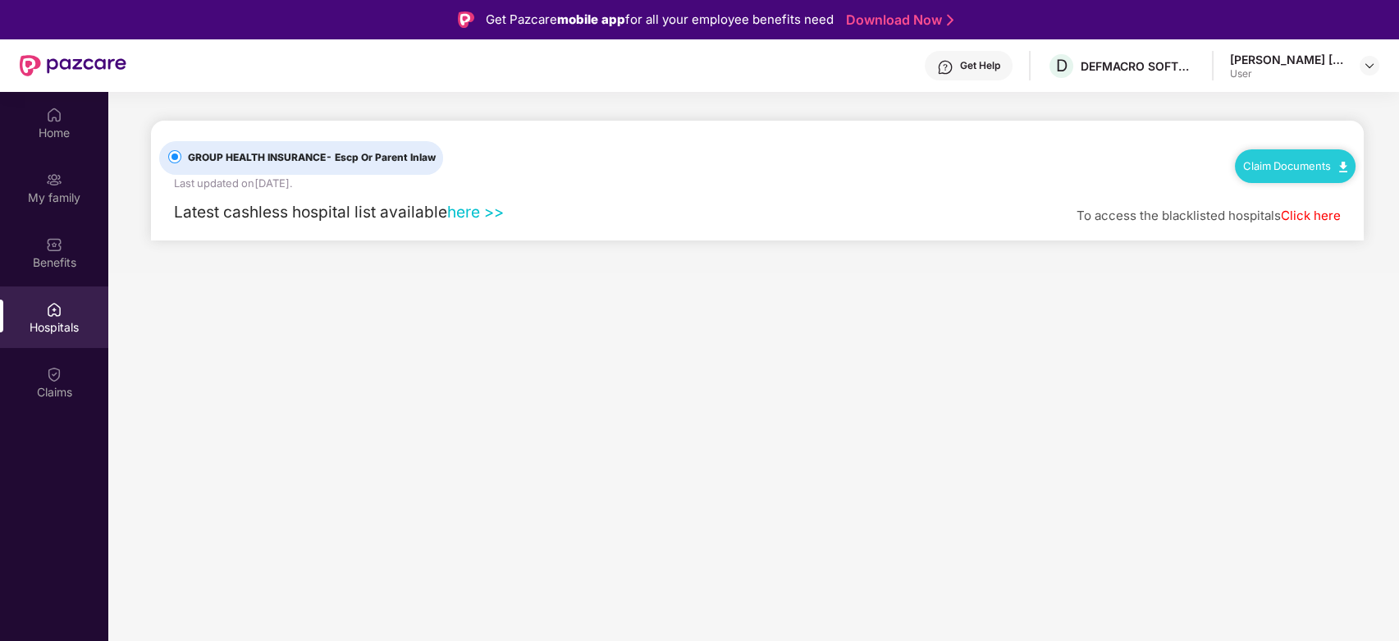
click at [1312, 162] on link "Claim Documents" at bounding box center [1295, 165] width 104 height 13
click at [1307, 186] on link "Claim Form" at bounding box center [1301, 194] width 107 height 35
click at [444, 351] on main "GROUP HEALTH INSURANCE - Escp Or Parent Inlaw Last updated on [DATE] . Claim Do…" at bounding box center [753, 412] width 1290 height 641
